Goal: Task Accomplishment & Management: Use online tool/utility

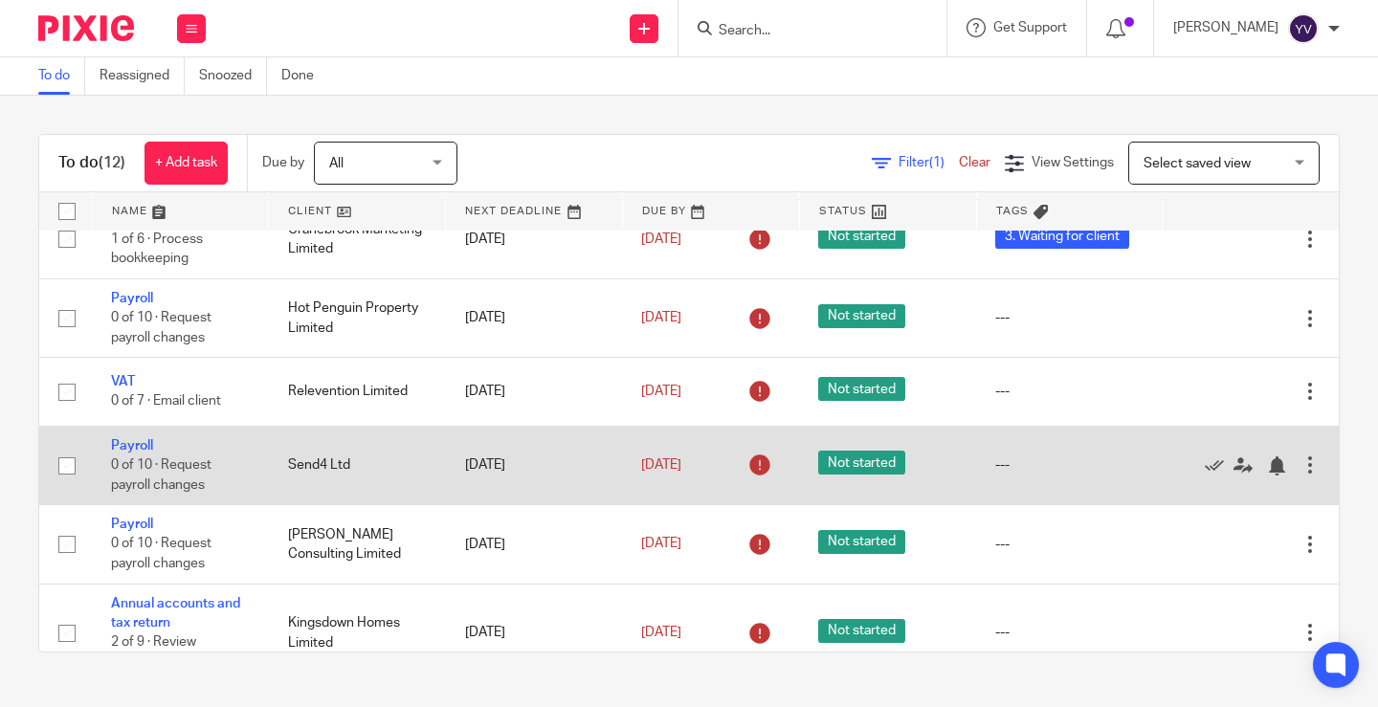
scroll to position [460, 0]
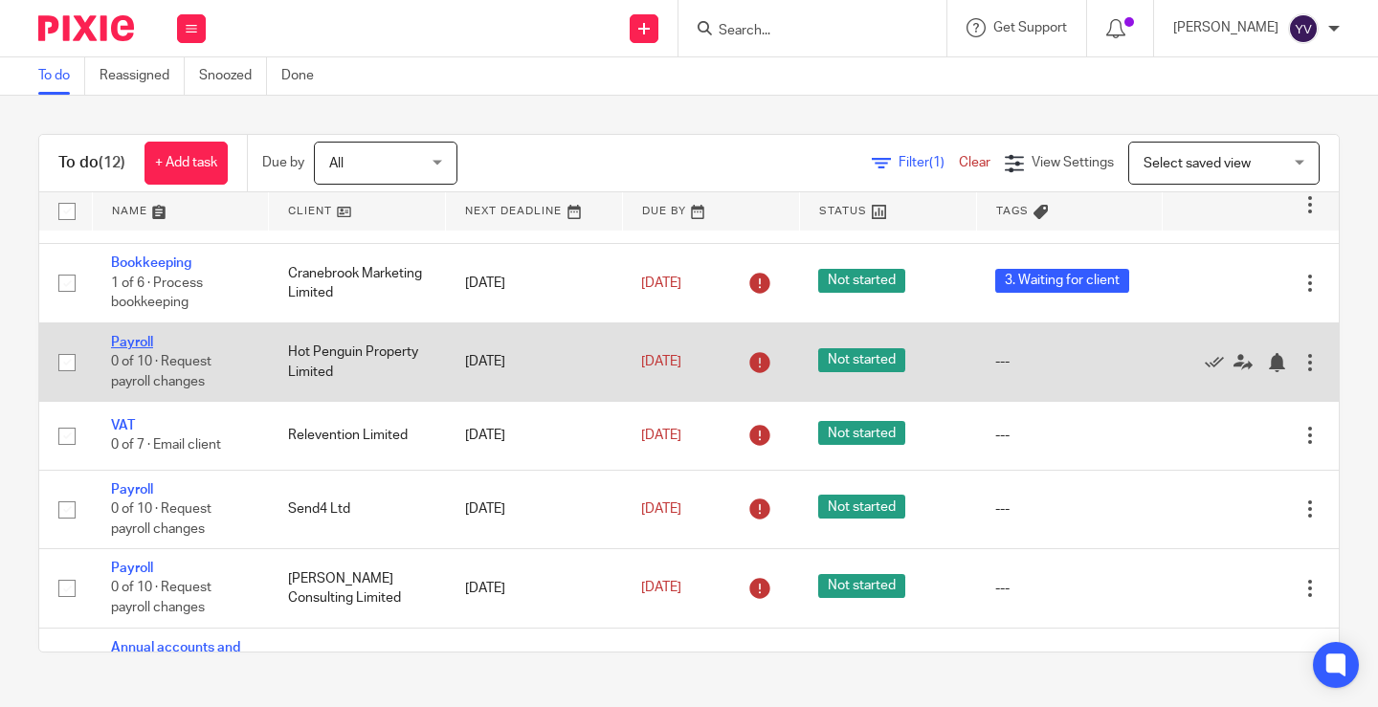
click at [143, 343] on link "Payroll" at bounding box center [132, 342] width 42 height 13
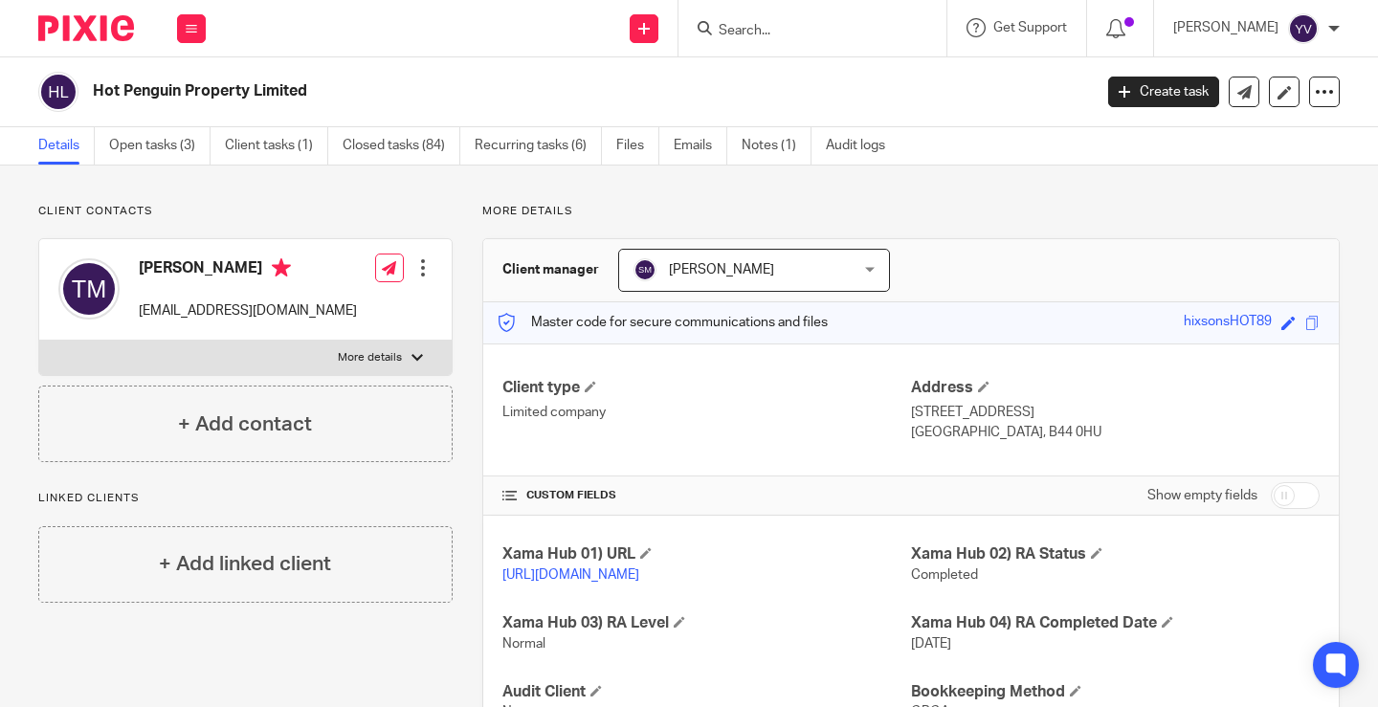
click at [203, 308] on p "hotpenguin@live.co.uk" at bounding box center [248, 310] width 218 height 19
copy div "hotpenguin@live.co.uk"
click at [198, 23] on button at bounding box center [191, 28] width 29 height 29
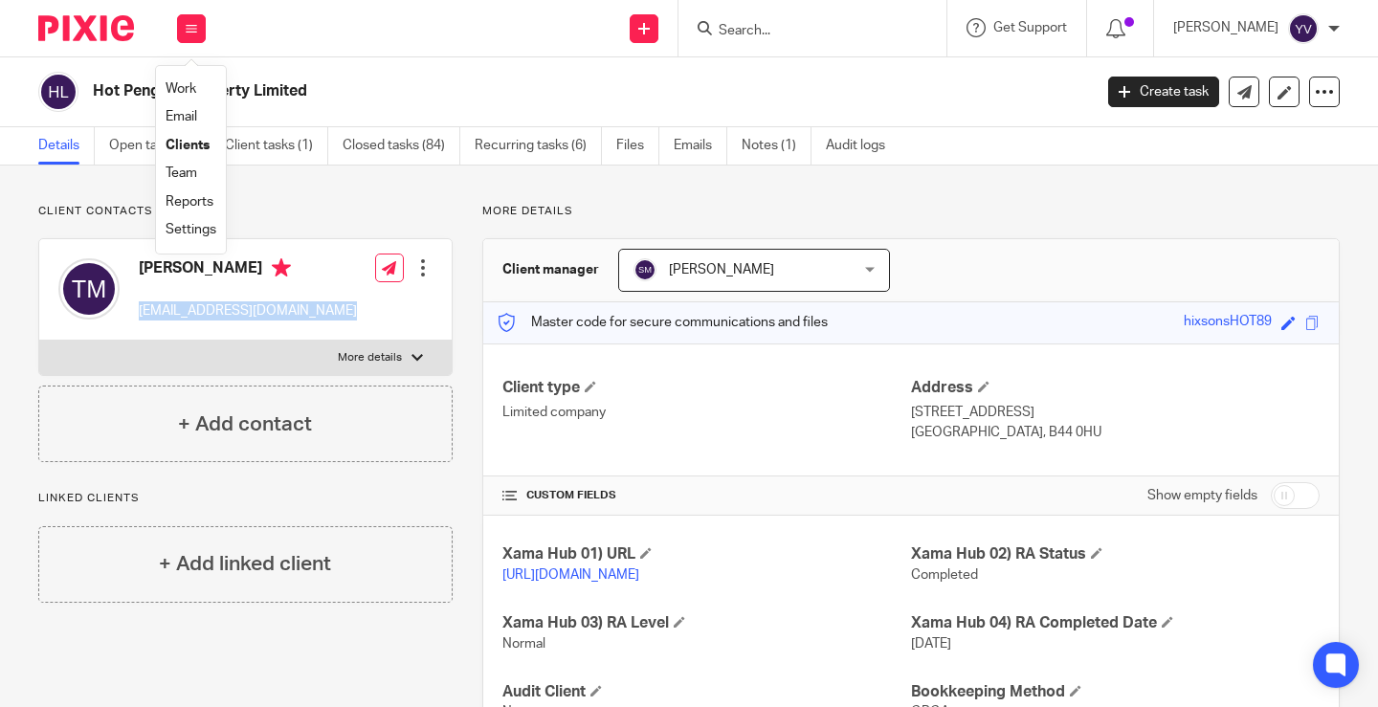
click at [188, 85] on link "Work" at bounding box center [181, 88] width 31 height 13
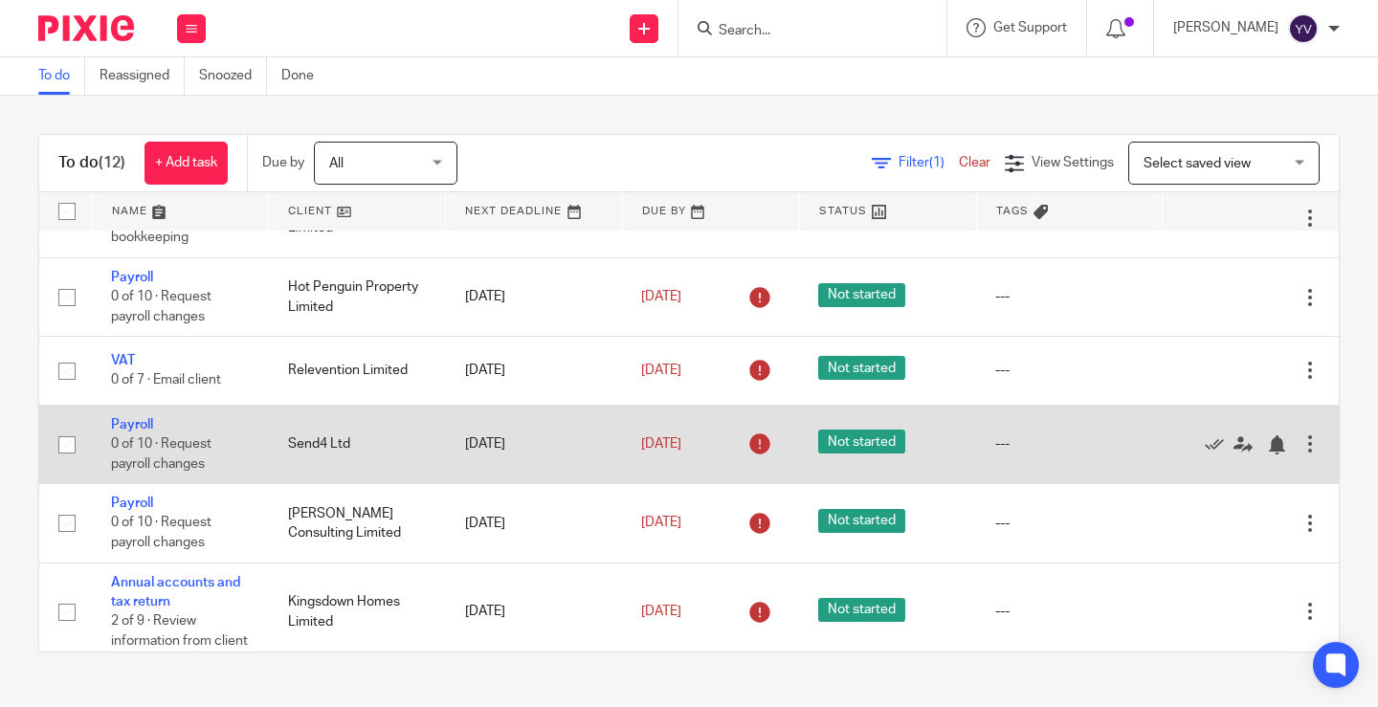
scroll to position [556, 0]
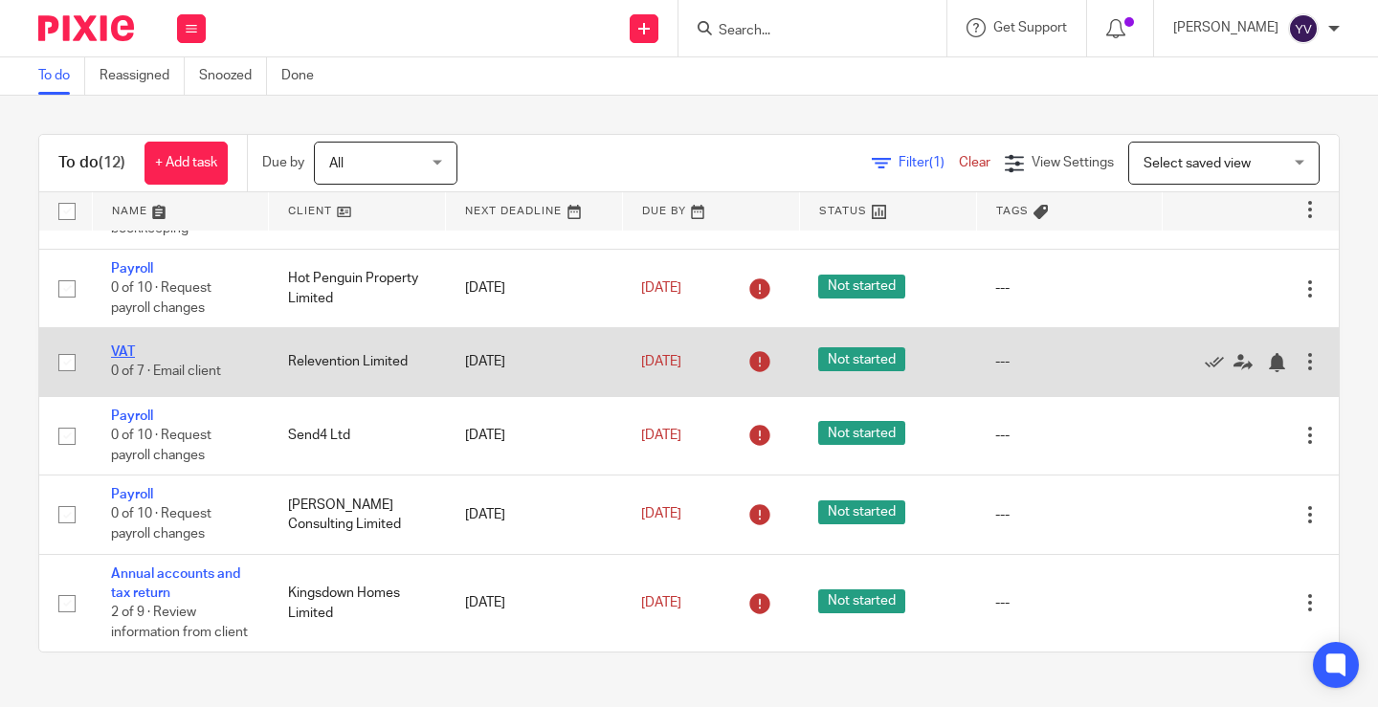
click at [125, 345] on link "VAT" at bounding box center [123, 351] width 24 height 13
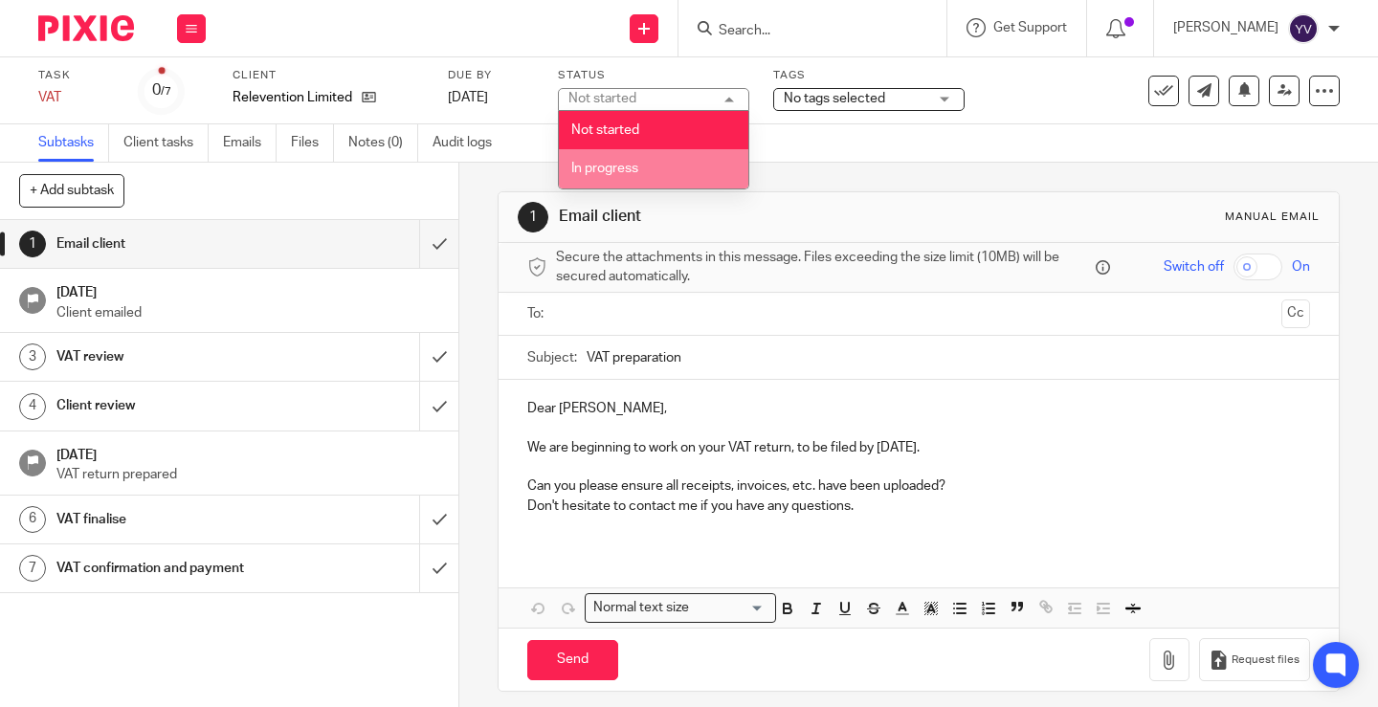
click at [629, 160] on li "In progress" at bounding box center [653, 168] width 189 height 39
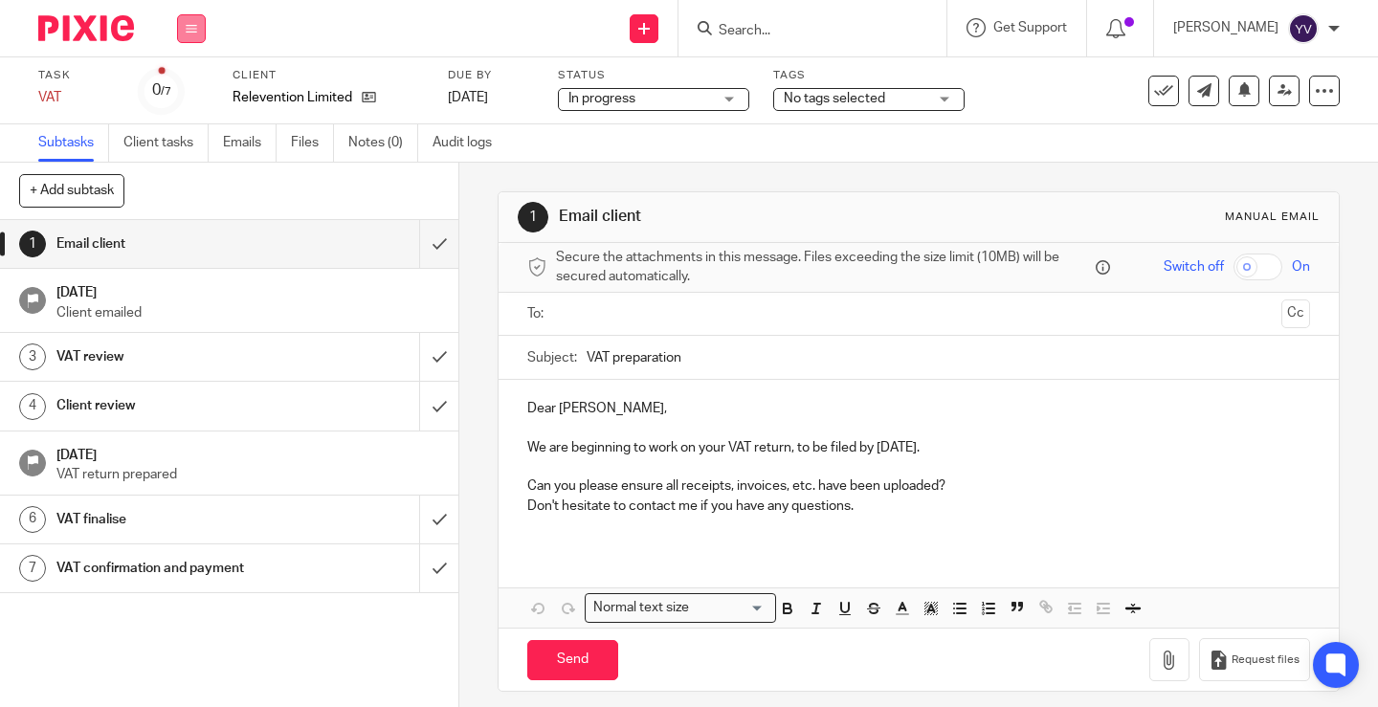
click at [188, 17] on button at bounding box center [191, 28] width 29 height 29
click at [185, 87] on link "Work" at bounding box center [182, 88] width 33 height 13
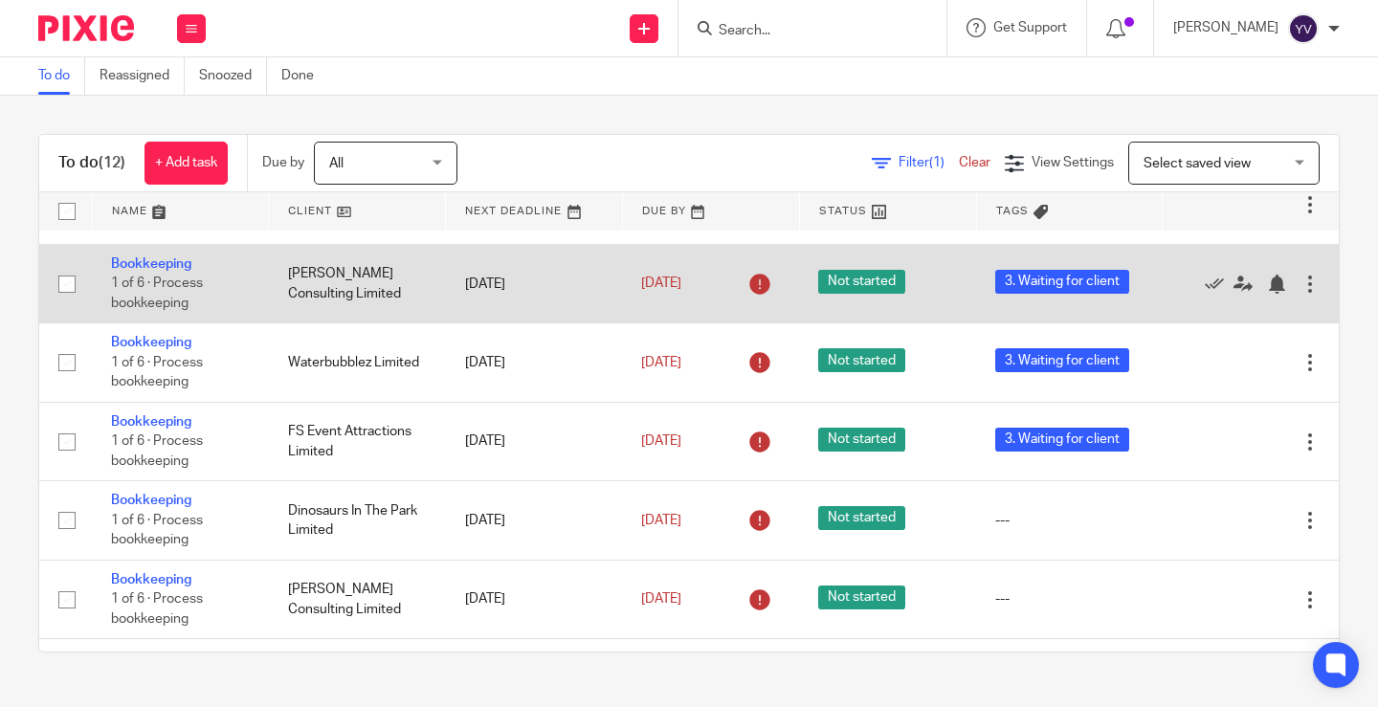
scroll to position [96, 0]
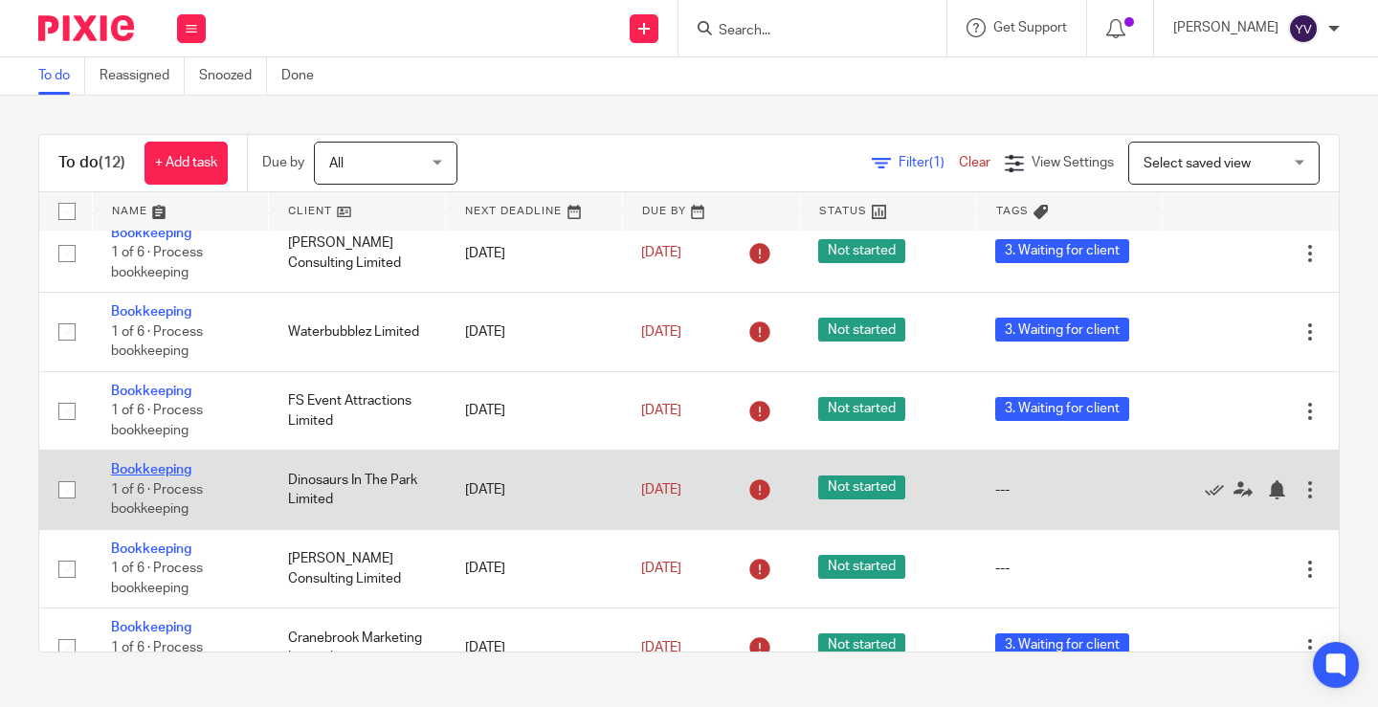
click at [144, 471] on link "Bookkeeping" at bounding box center [151, 469] width 80 height 13
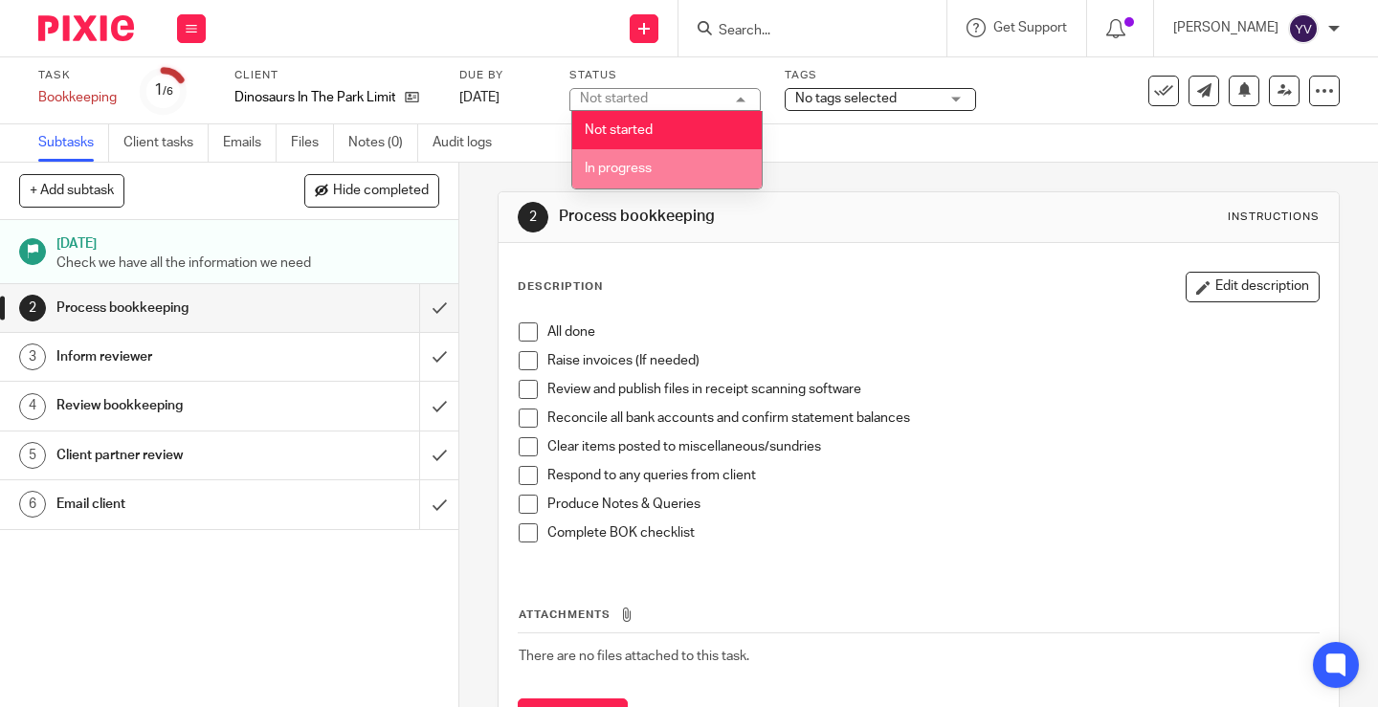
click at [665, 168] on li "In progress" at bounding box center [666, 168] width 189 height 39
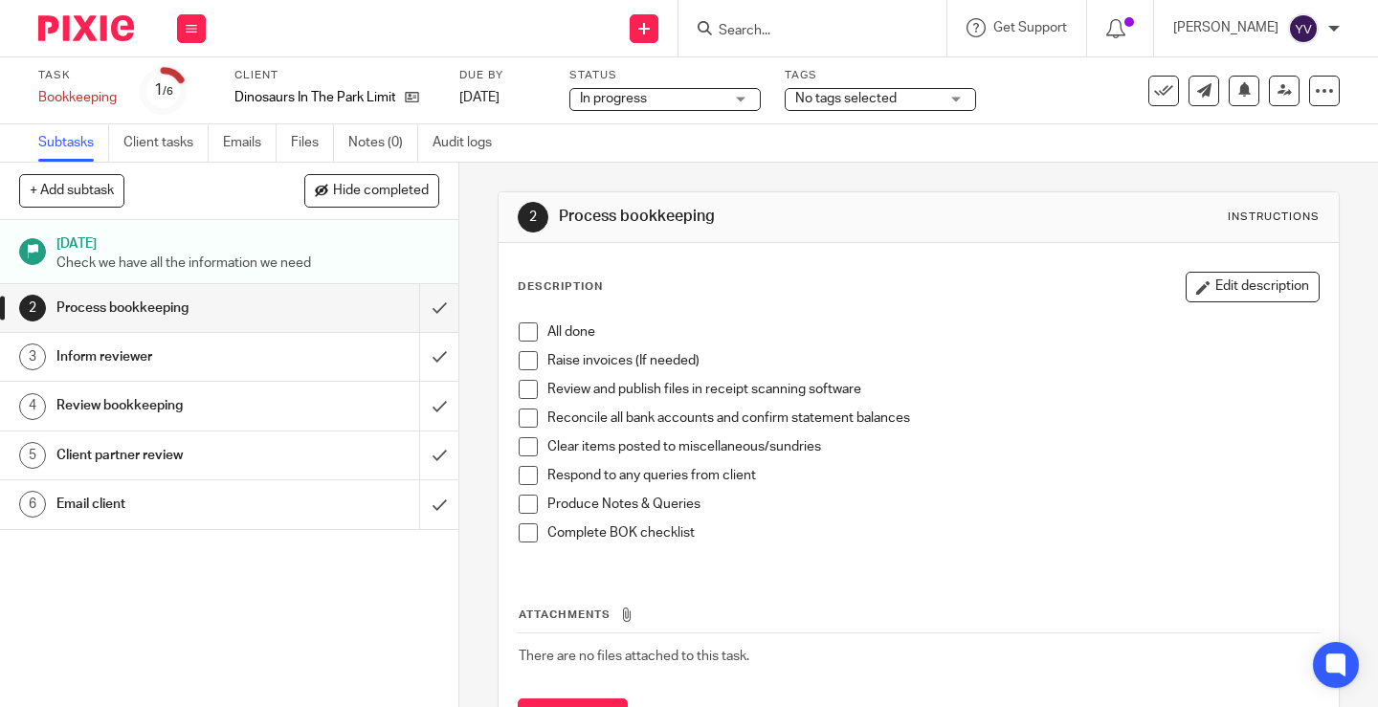
click at [960, 101] on div "No tags selected" at bounding box center [879, 99] width 191 height 23
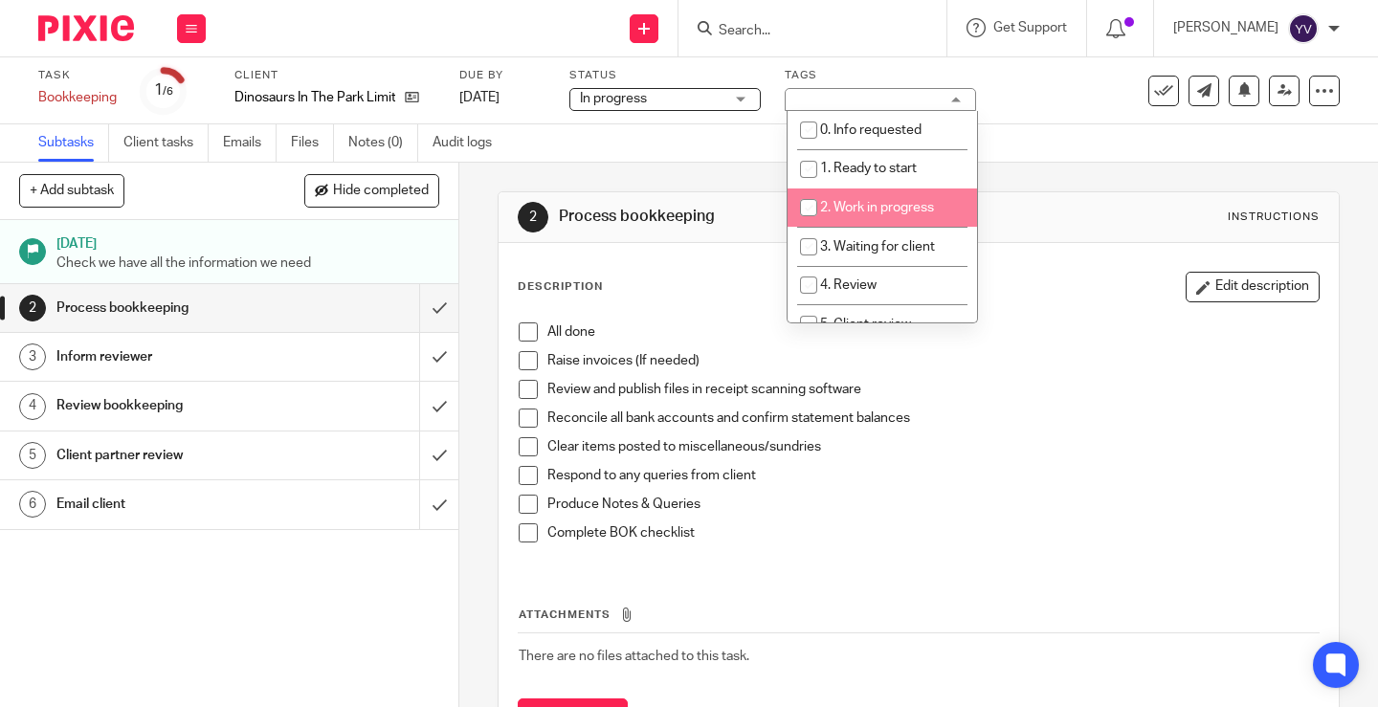
click at [810, 206] on input "checkbox" at bounding box center [808, 207] width 36 height 36
checkbox input "true"
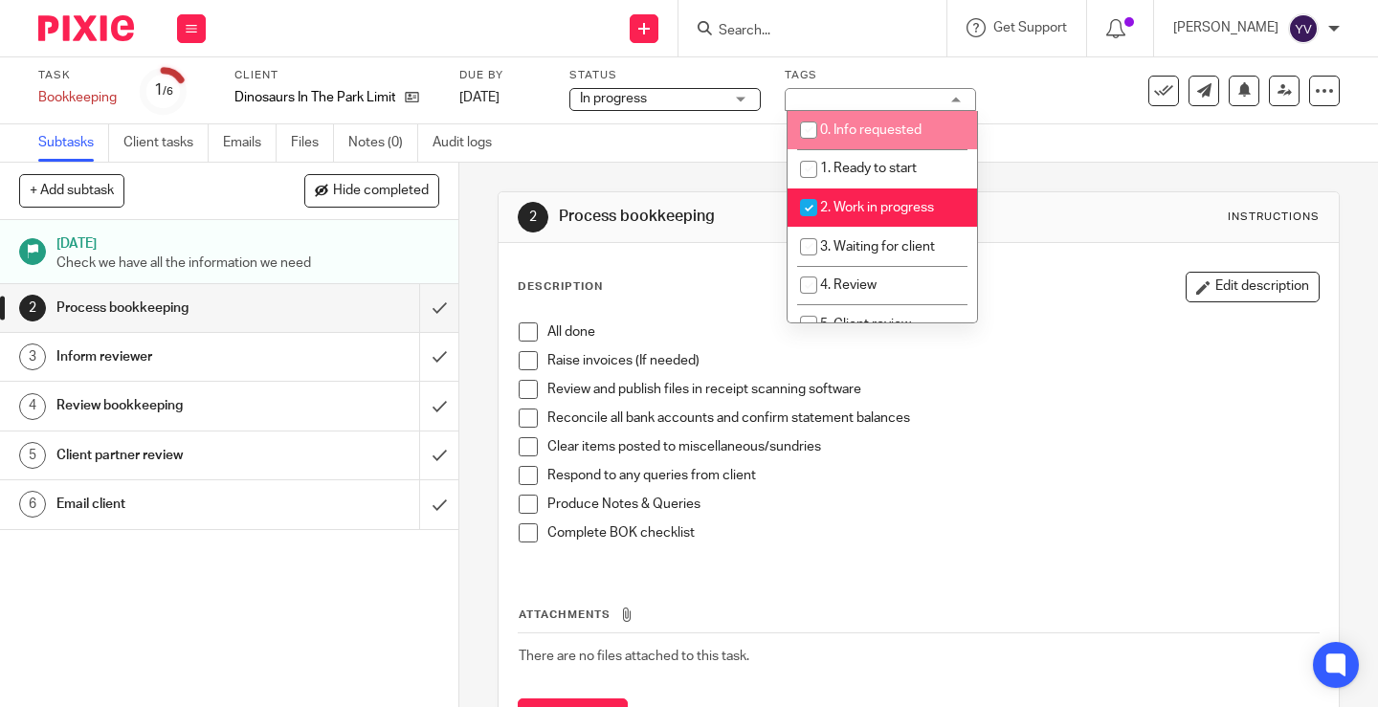
click at [1059, 93] on div "Task Bookkeeping Save Bookkeeping 1 /6 Client Dinosaurs In The Park Limited Due…" at bounding box center [580, 91] width 1084 height 46
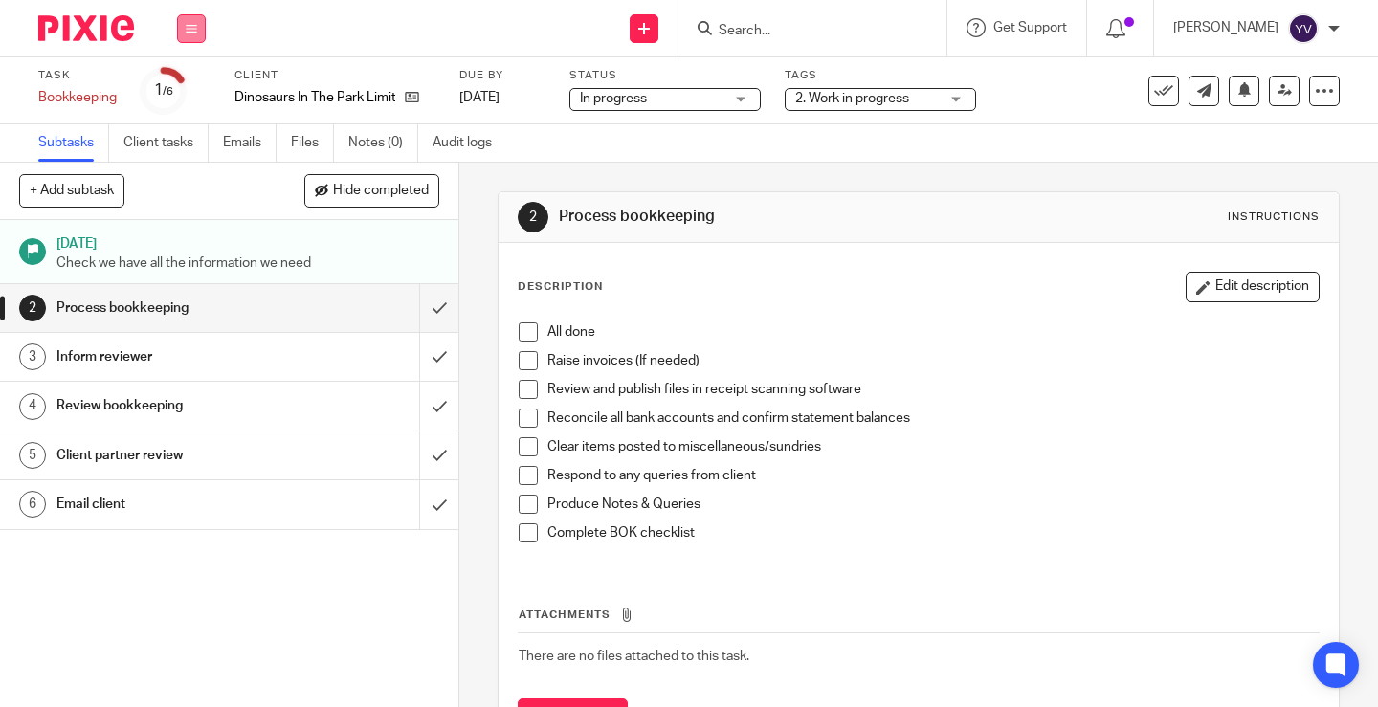
click at [189, 29] on icon at bounding box center [191, 28] width 11 height 11
click at [181, 88] on link "Work" at bounding box center [182, 88] width 33 height 13
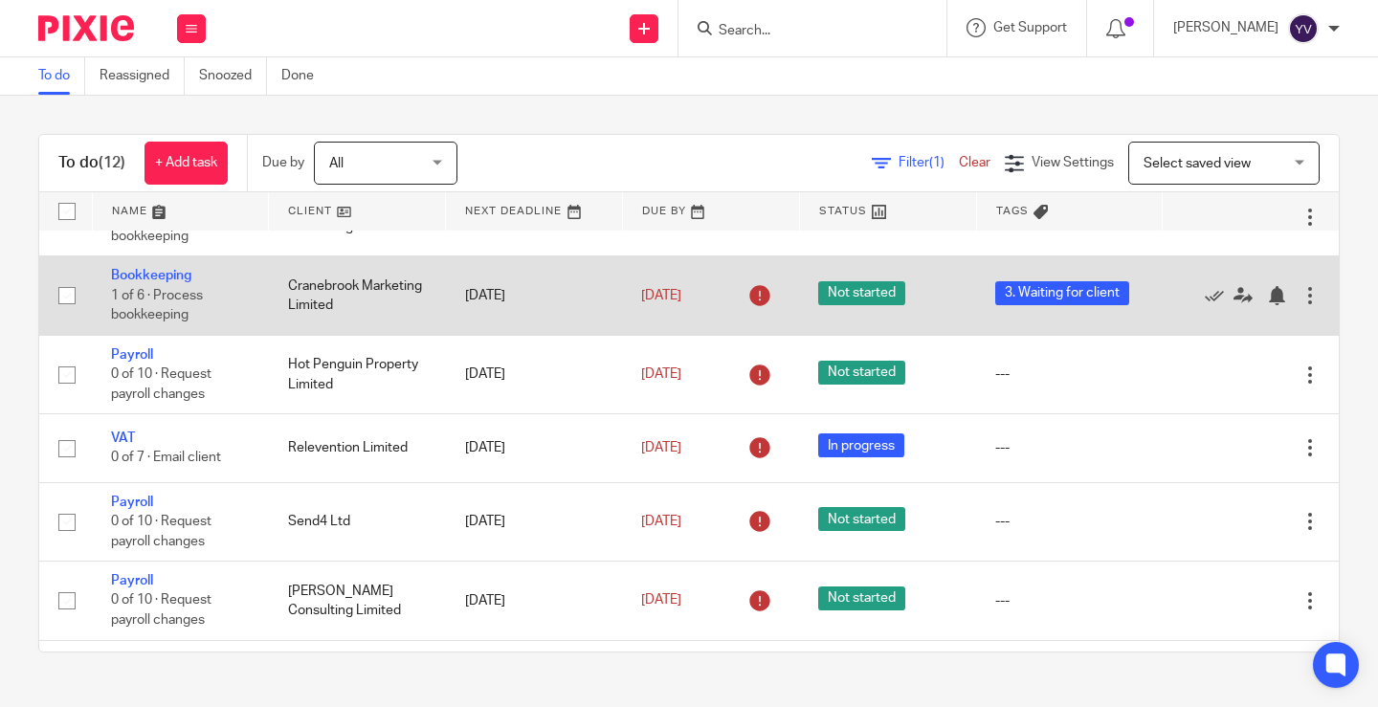
scroll to position [478, 0]
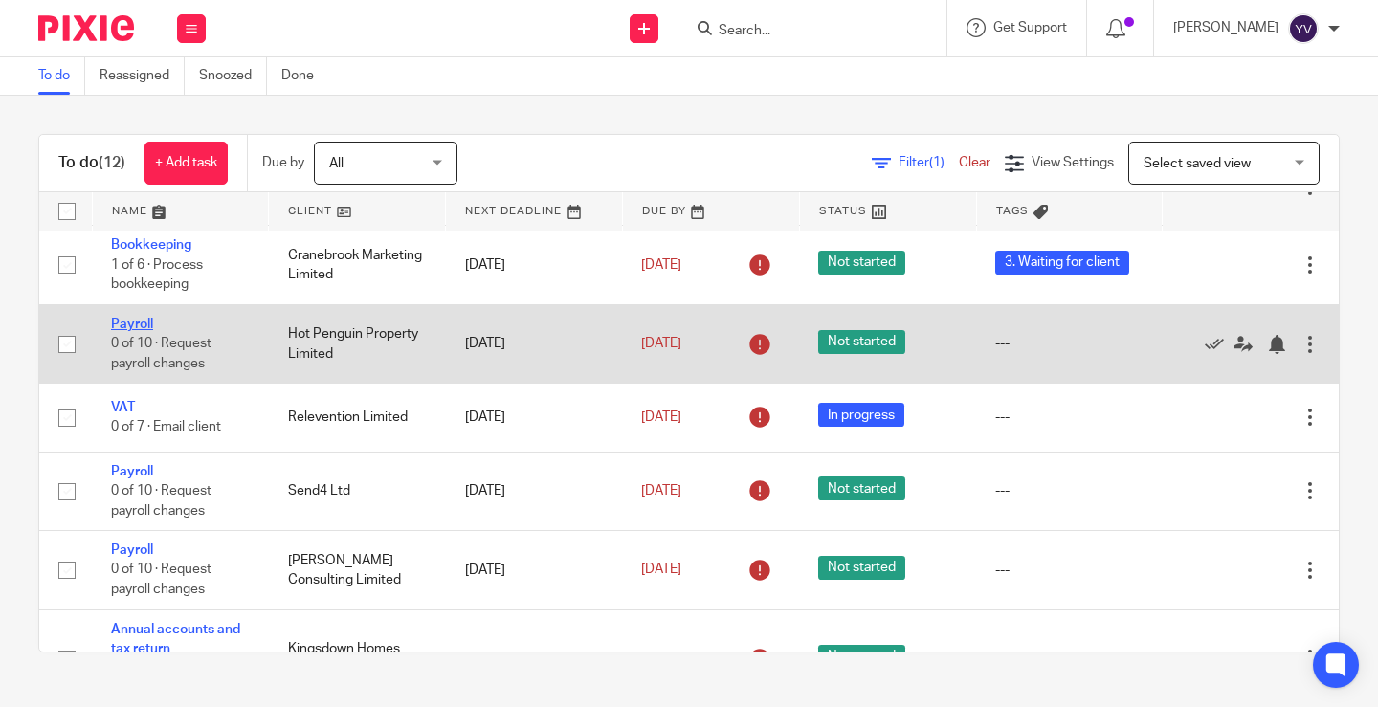
click at [134, 323] on link "Payroll" at bounding box center [132, 324] width 42 height 13
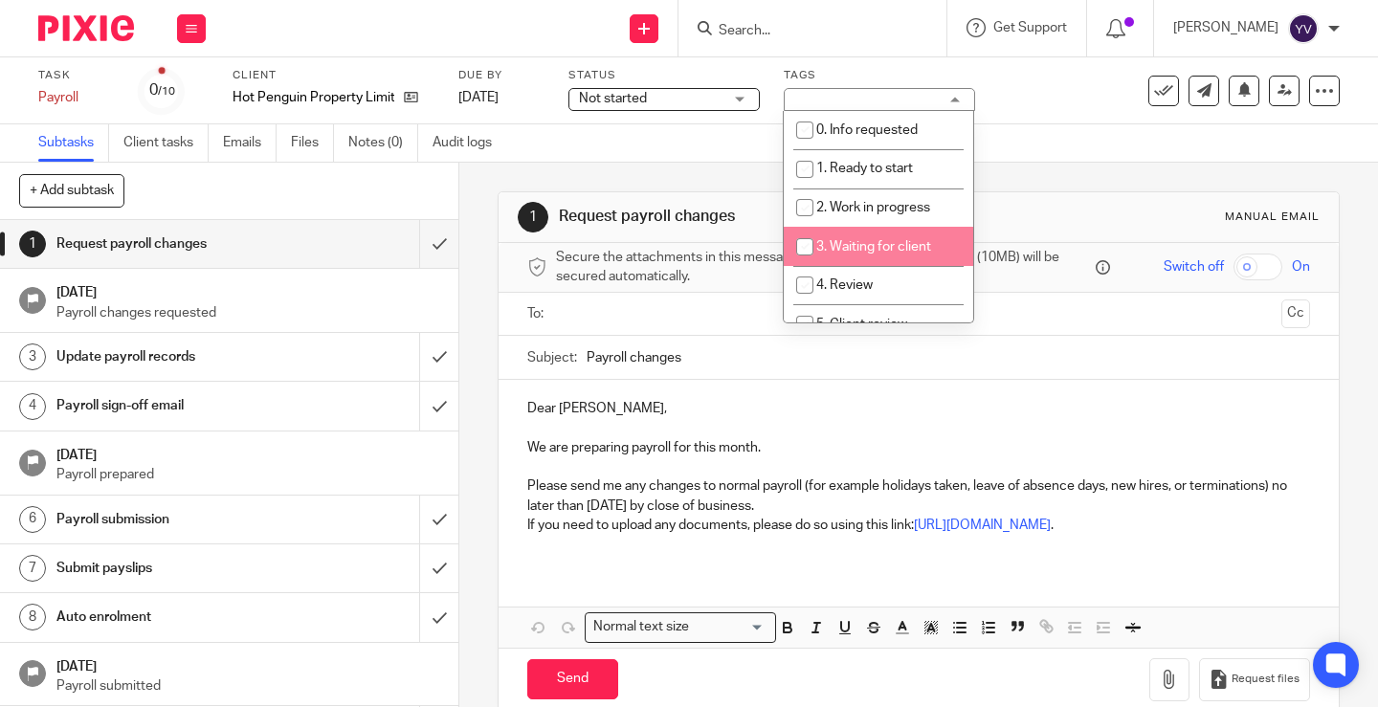
click at [801, 244] on input "checkbox" at bounding box center [804, 247] width 36 height 36
checkbox input "true"
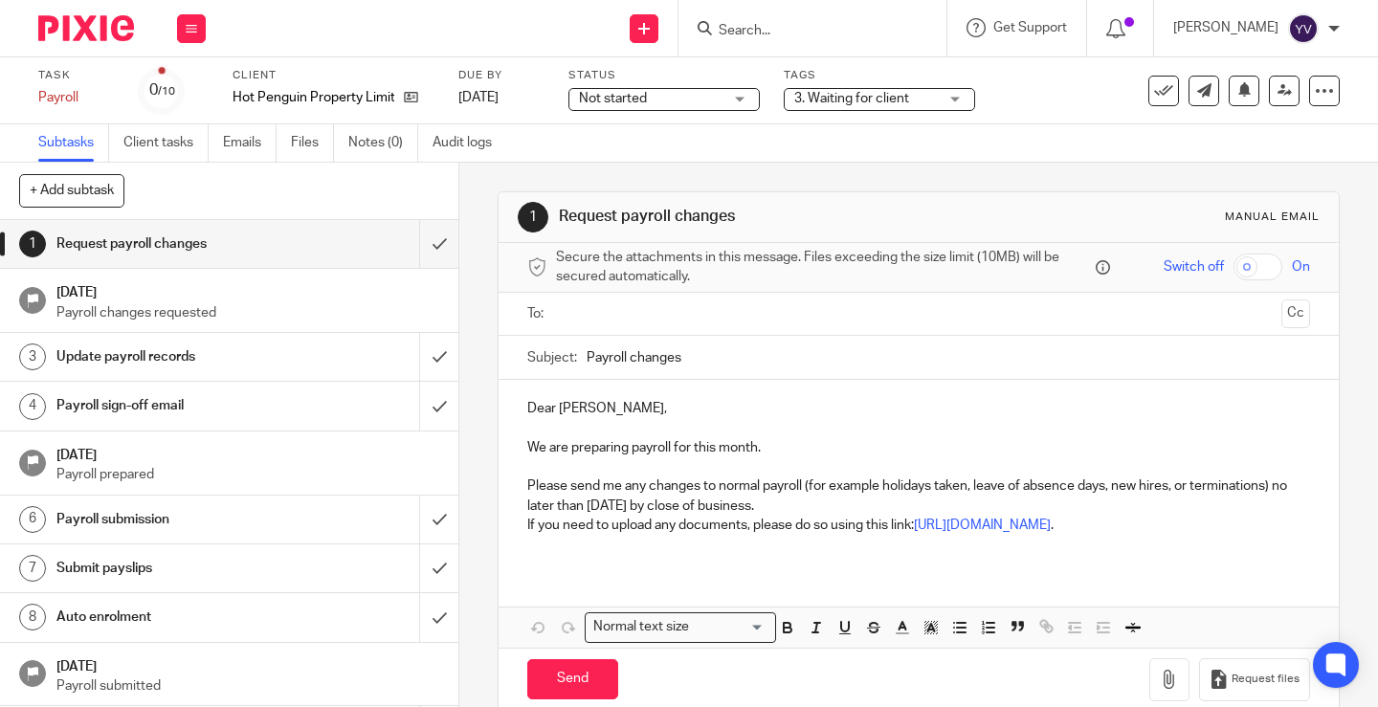
drag, startPoint x: 1070, startPoint y: 95, endPoint x: 524, endPoint y: 32, distance: 548.9
click at [1067, 95] on div "Task Payroll Save Payroll 0 /10 Client Hot Penguin Property Limited Due by [DAT…" at bounding box center [580, 91] width 1084 height 46
click at [192, 26] on icon at bounding box center [191, 28] width 11 height 11
click at [189, 87] on link "Work" at bounding box center [182, 88] width 33 height 13
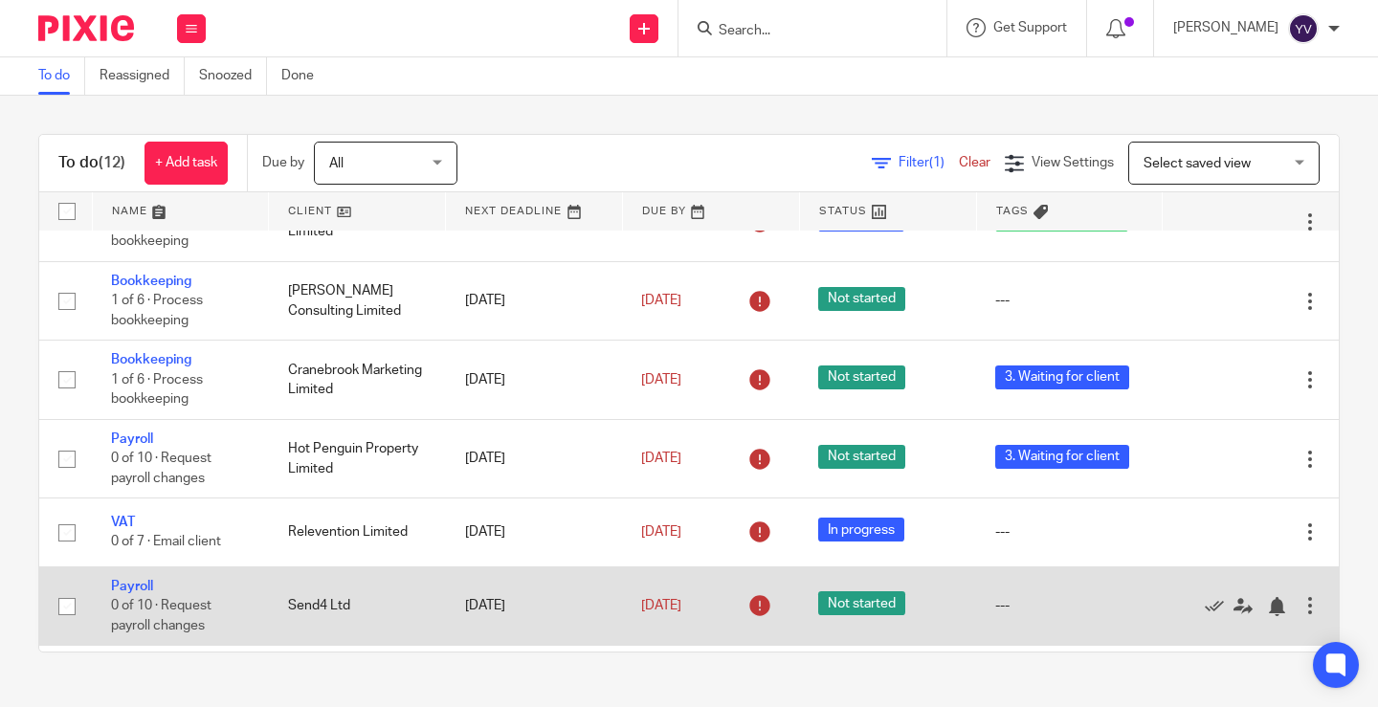
scroll to position [556, 0]
